Goal: Transaction & Acquisition: Purchase product/service

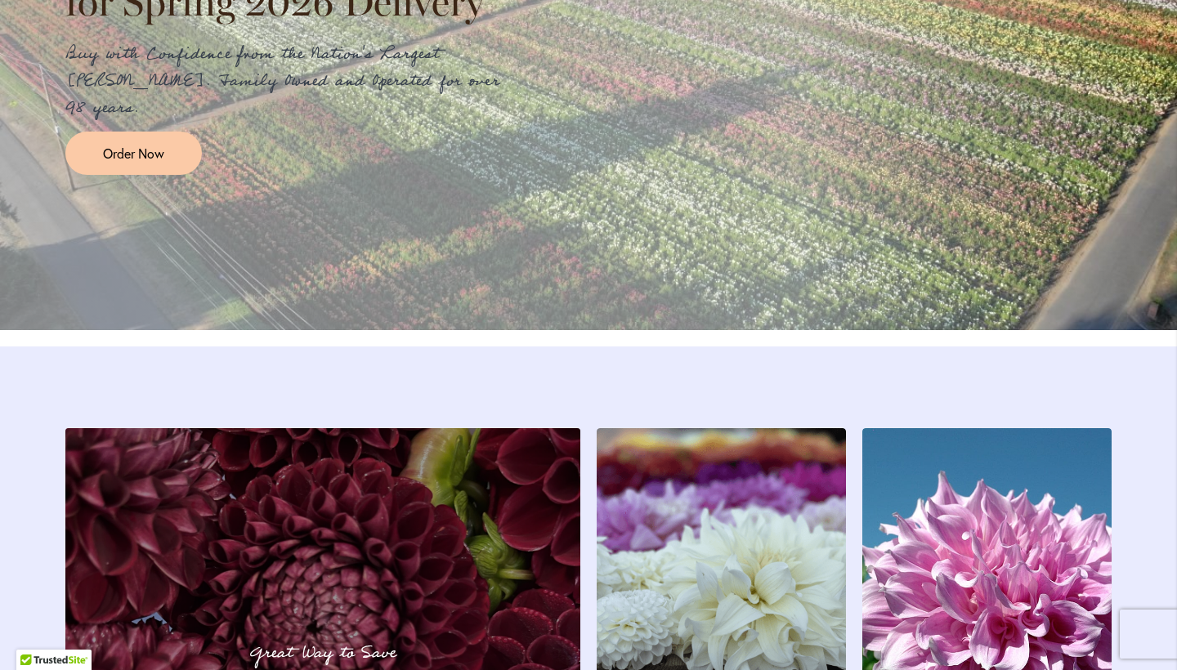
scroll to position [2075, 0]
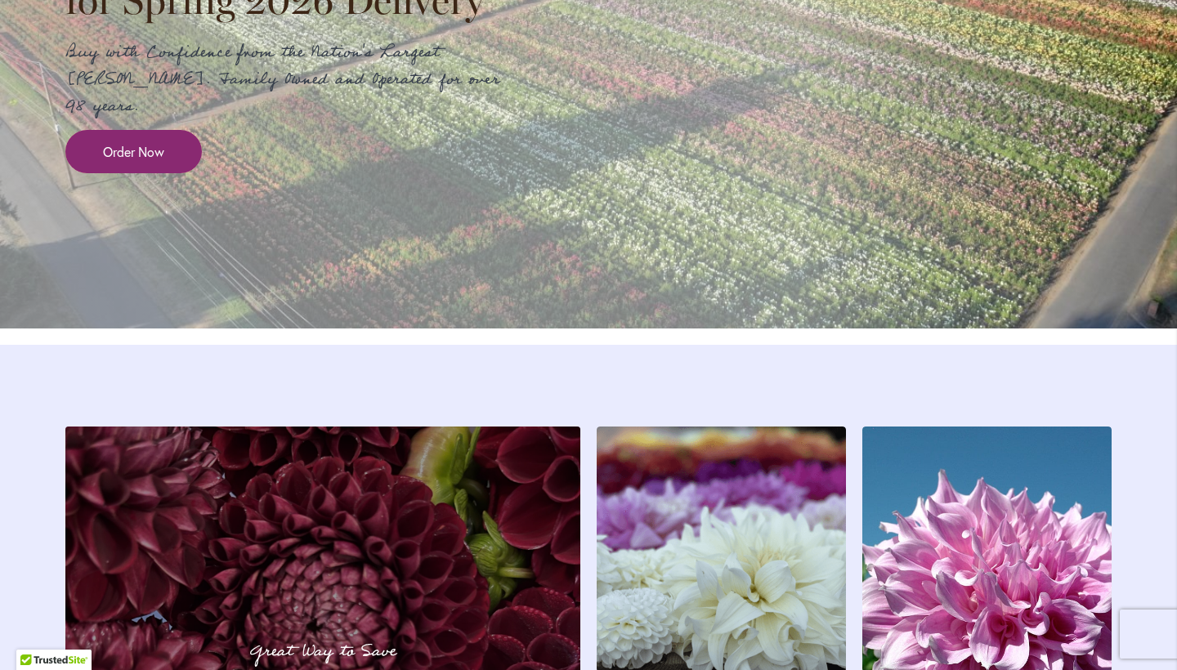
click at [129, 172] on link "Order Now" at bounding box center [133, 151] width 136 height 43
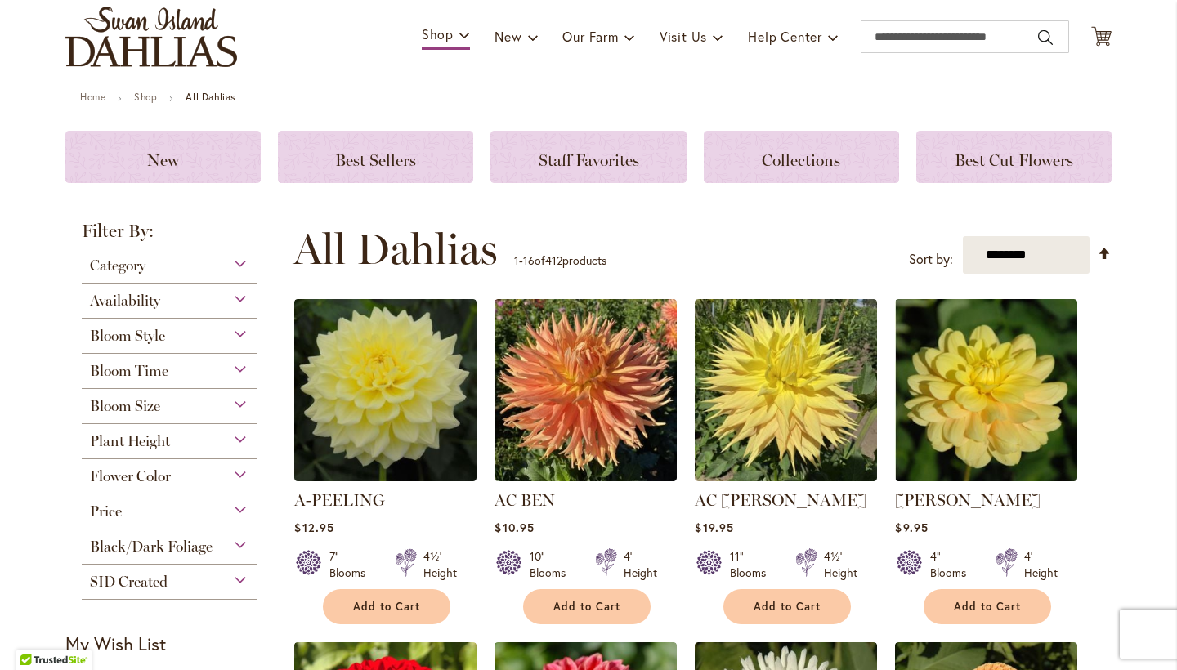
scroll to position [113, 0]
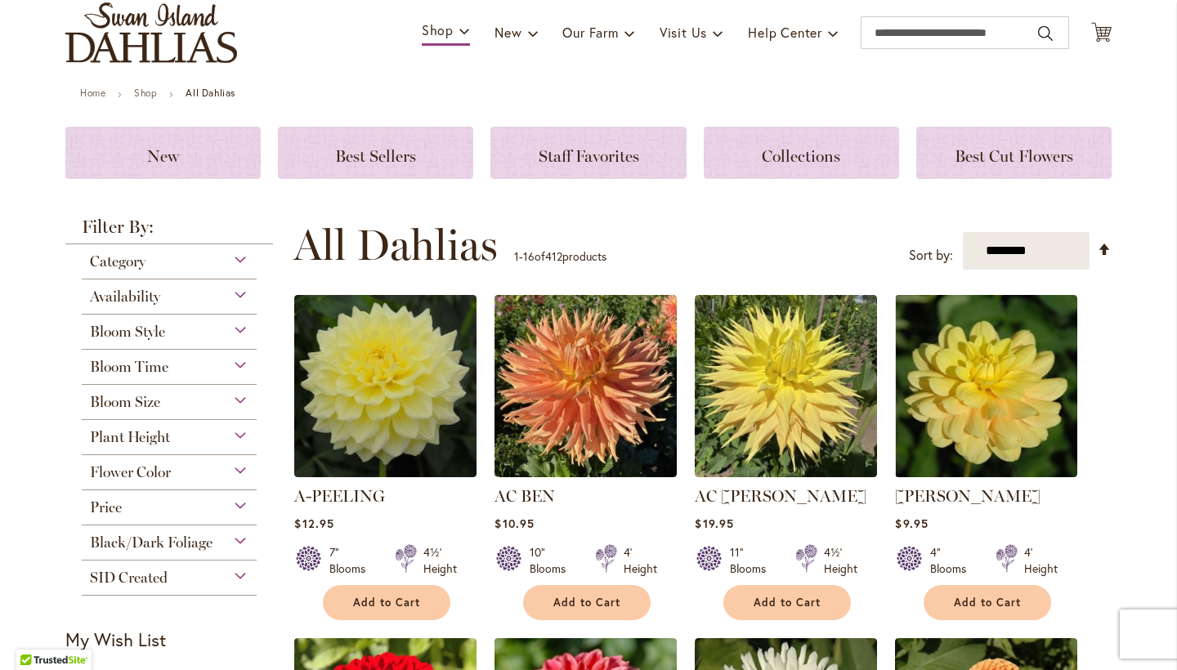
click at [241, 263] on div "Category" at bounding box center [169, 257] width 175 height 26
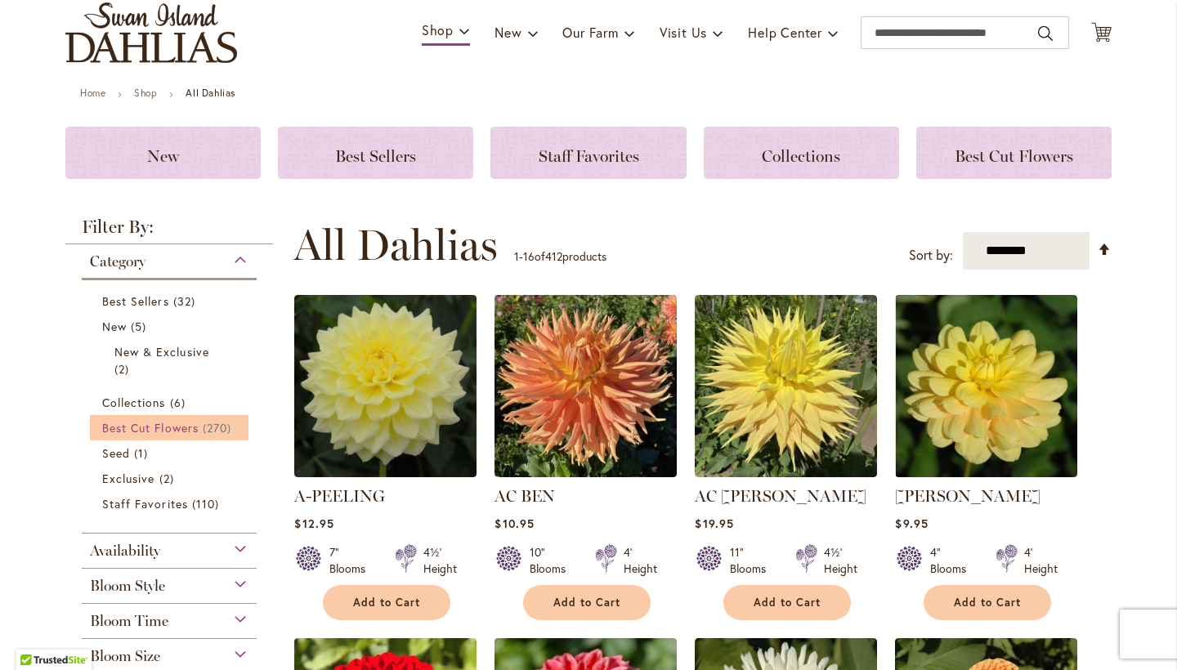
click at [165, 427] on span "Best Cut Flowers" at bounding box center [150, 428] width 96 height 16
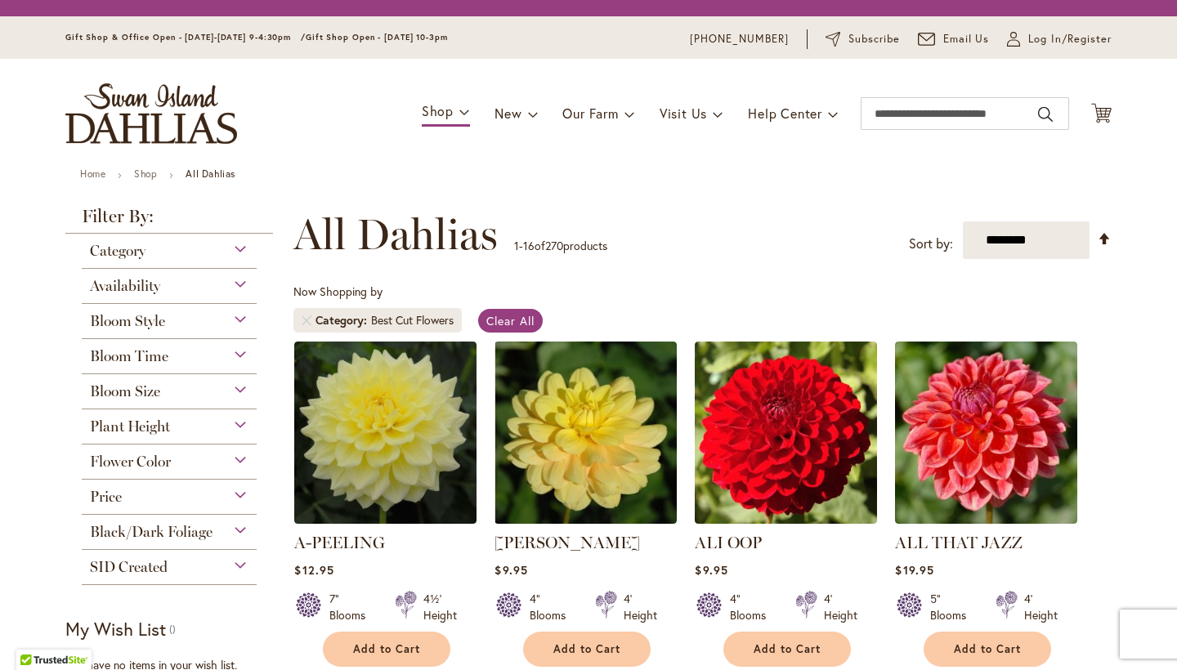
scroll to position [92, 0]
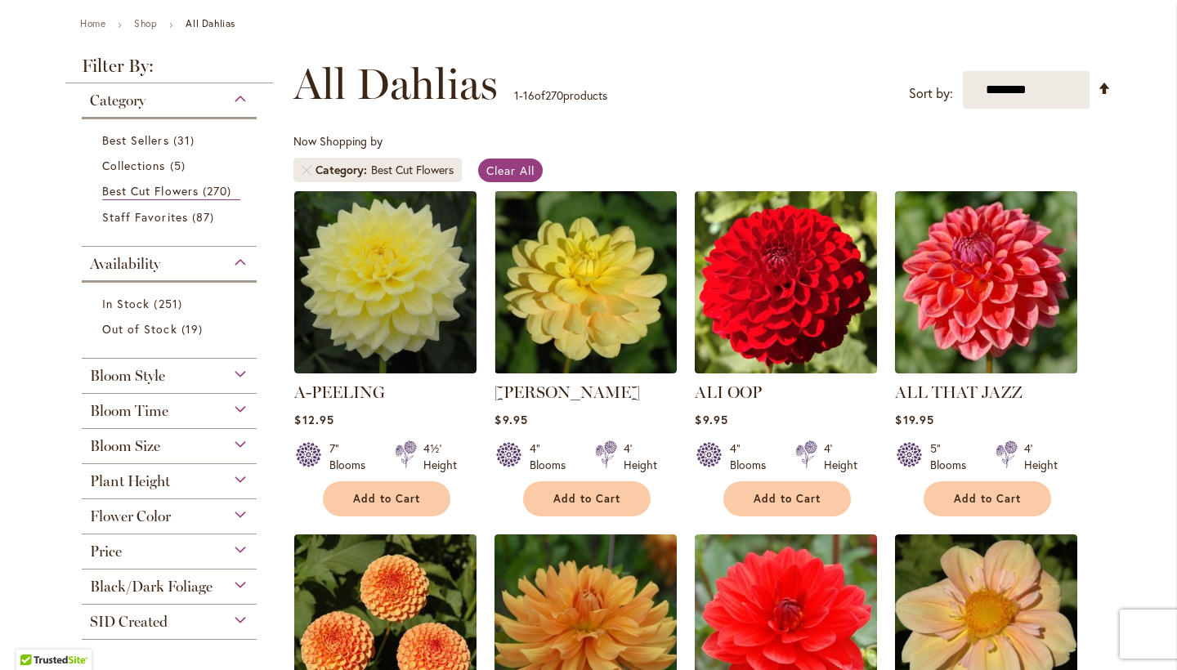
click at [241, 374] on div "Bloom Style" at bounding box center [169, 372] width 175 height 26
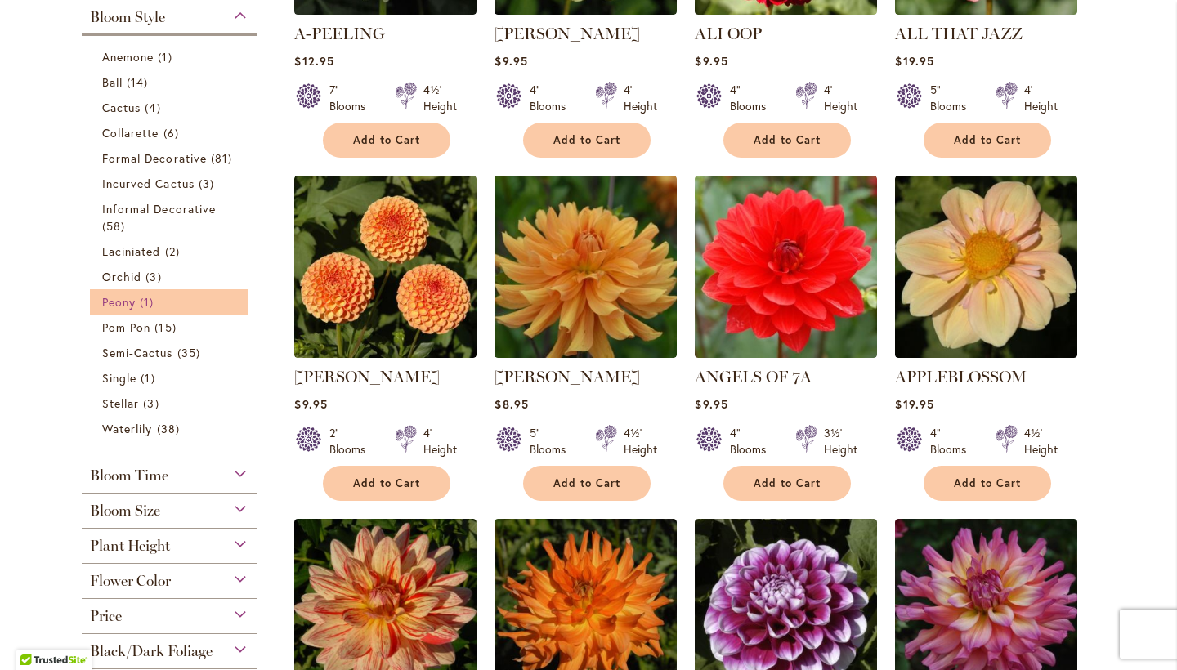
scroll to position [501, 0]
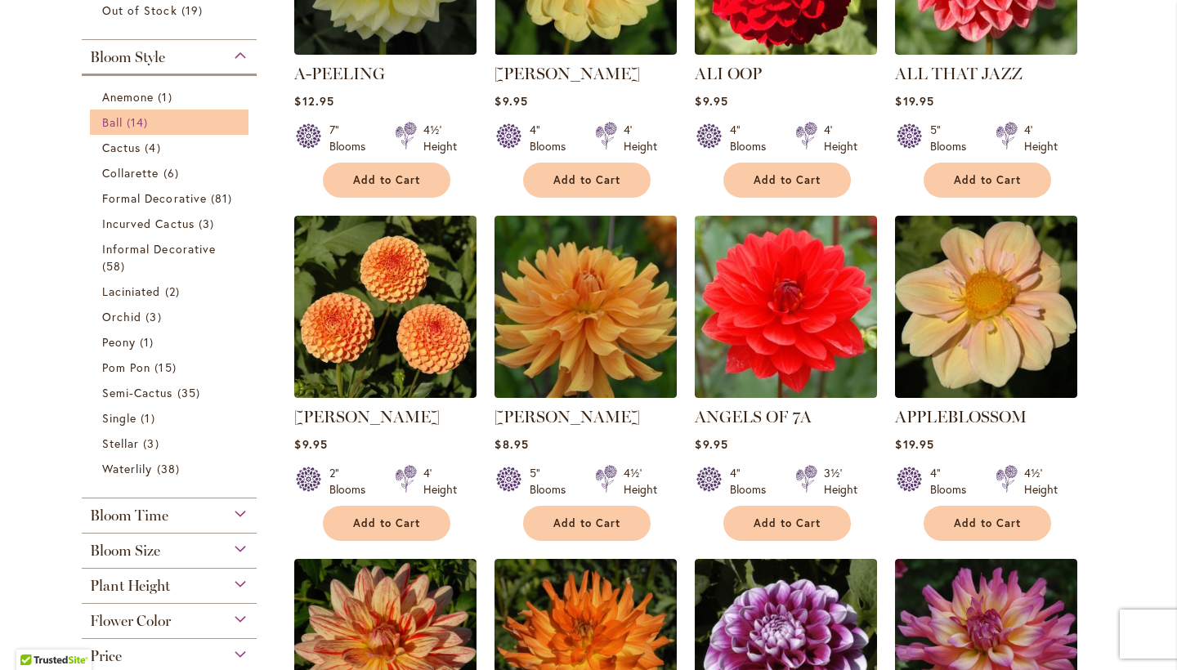
click at [122, 130] on link "Ball 14 items" at bounding box center [171, 122] width 138 height 17
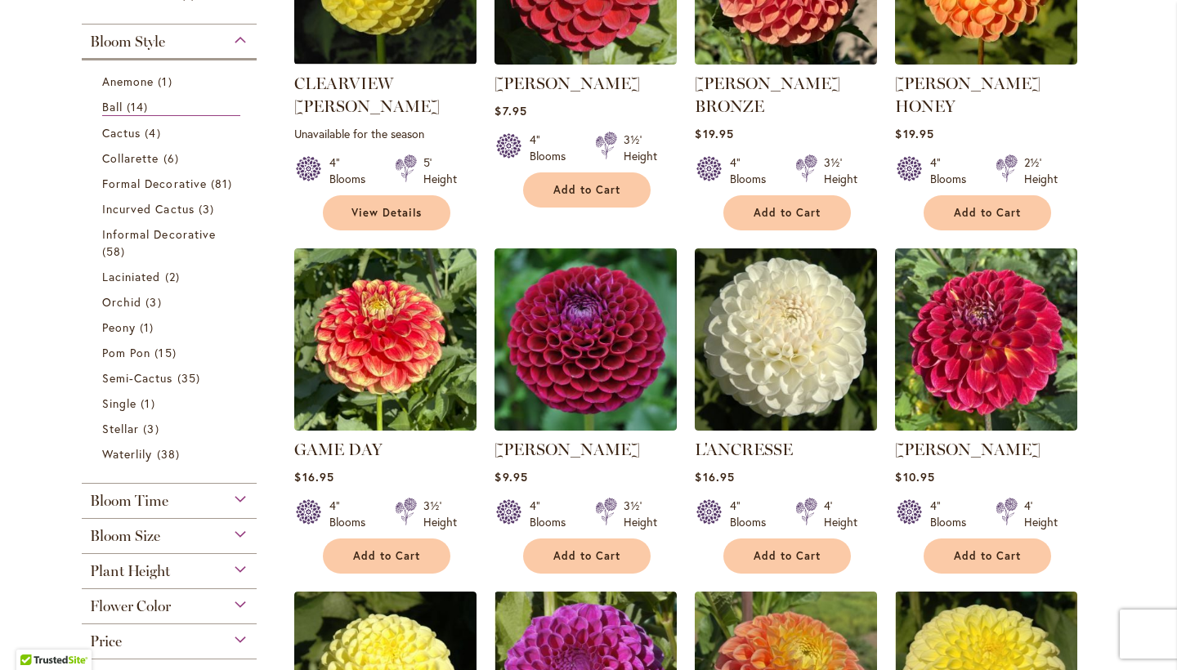
scroll to position [486, 0]
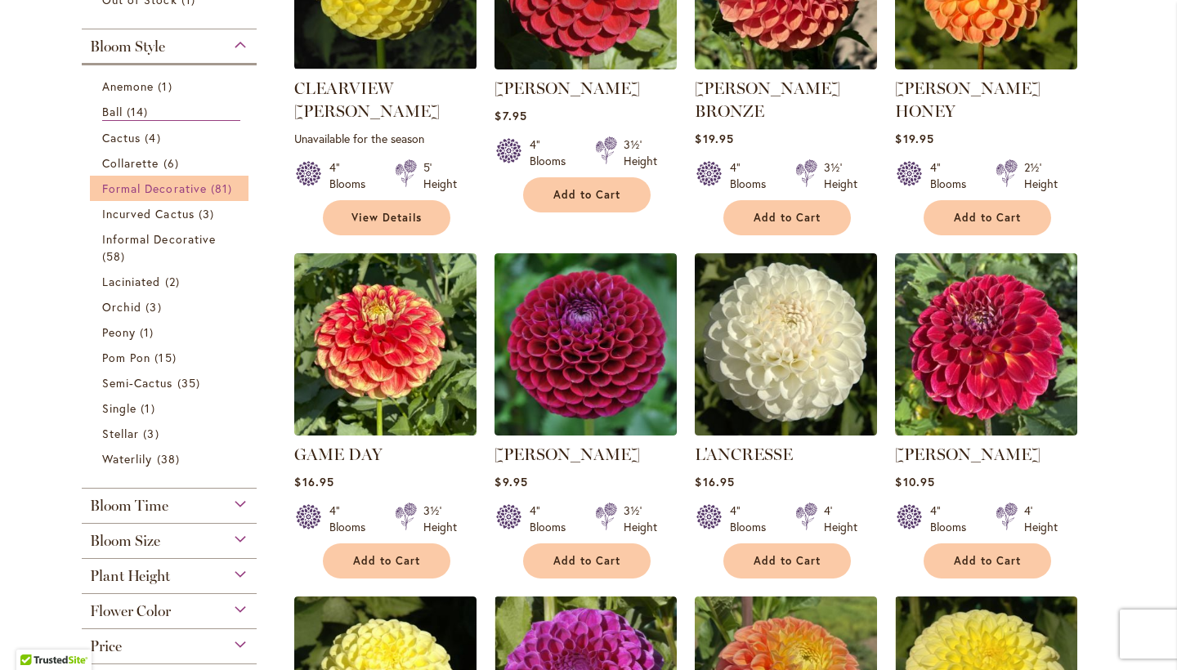
click at [118, 193] on span "Formal Decorative" at bounding box center [154, 189] width 105 height 16
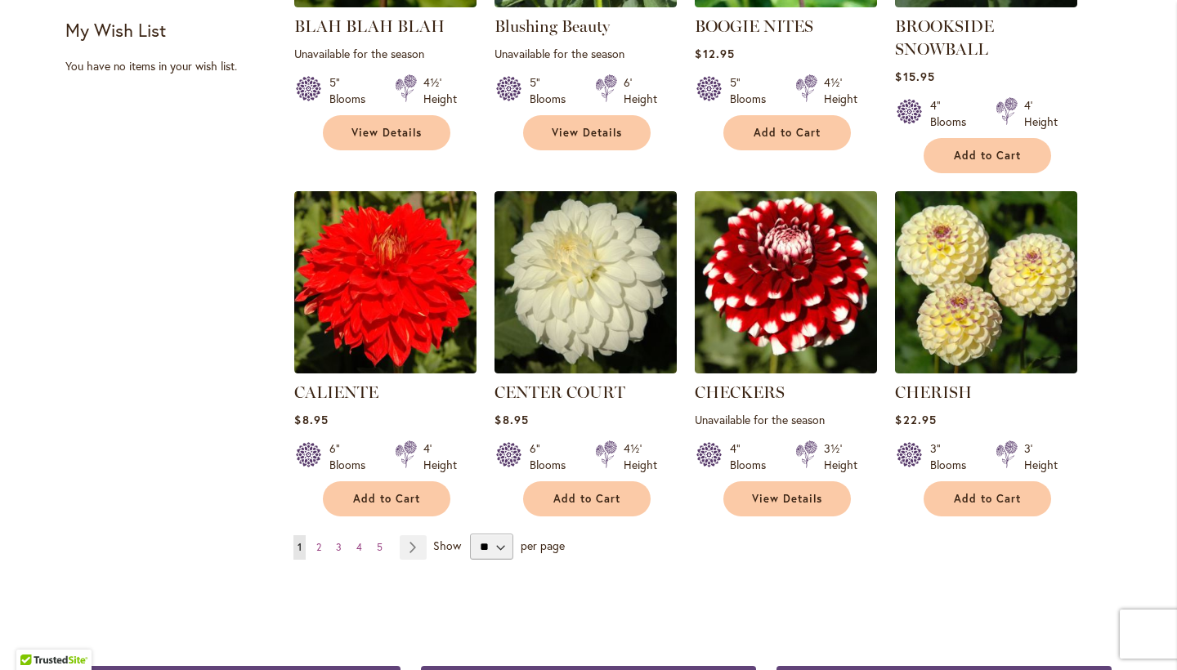
scroll to position [1239, 0]
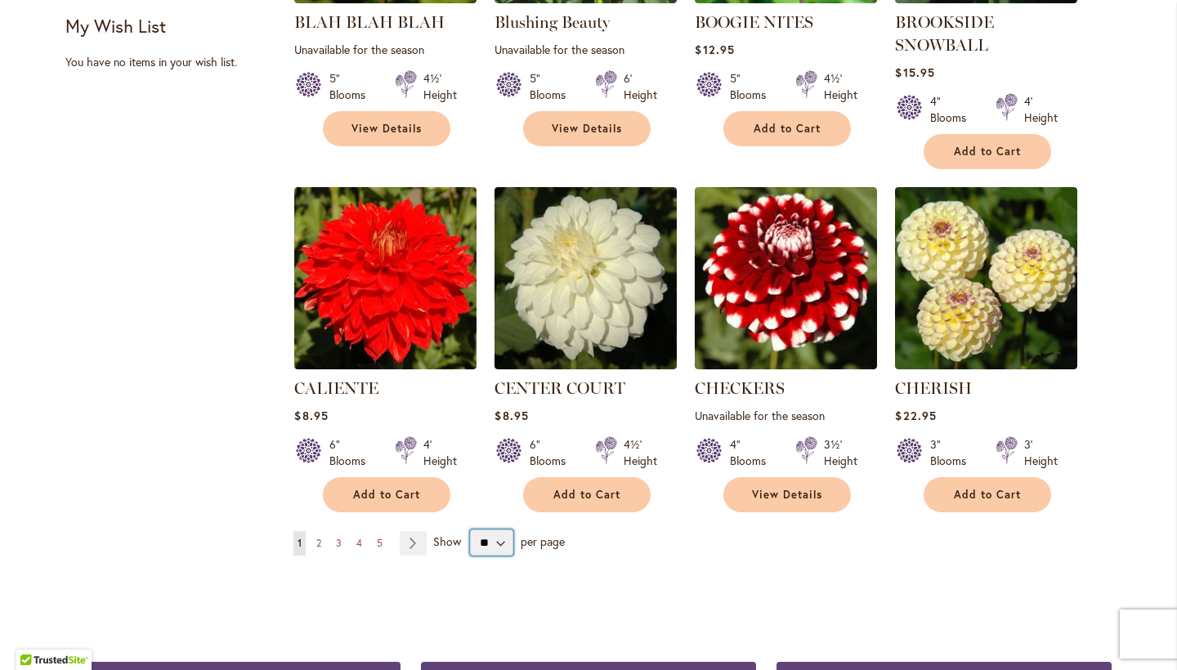
select select "**"
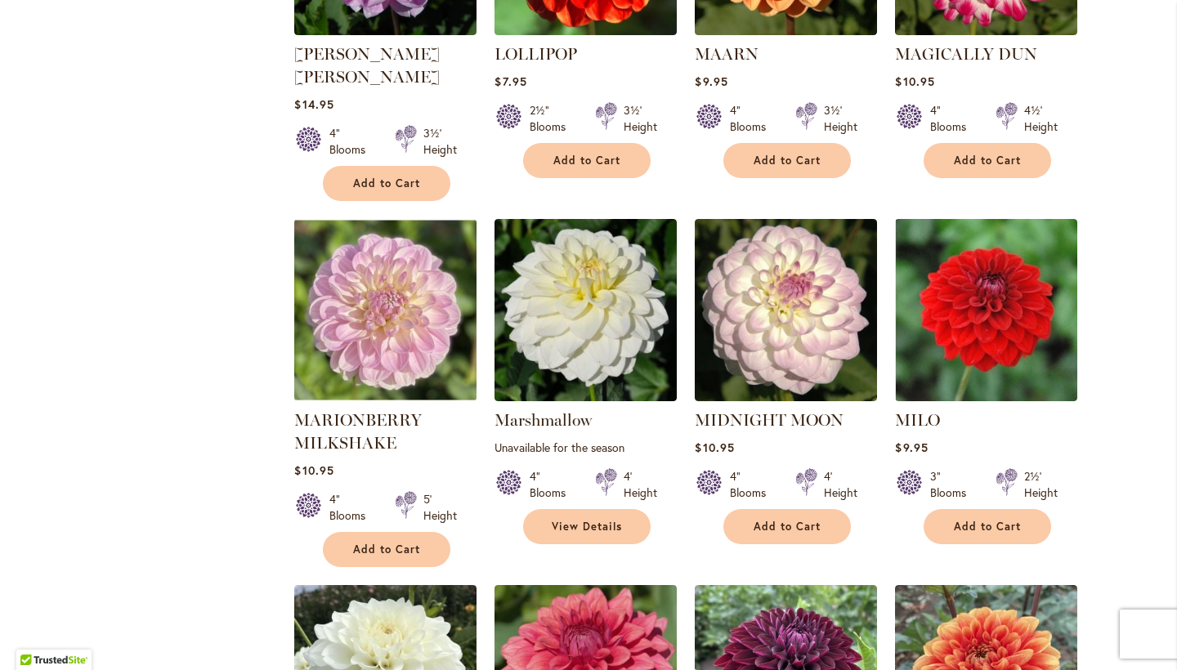
scroll to position [4411, 0]
